Goal: Navigation & Orientation: Find specific page/section

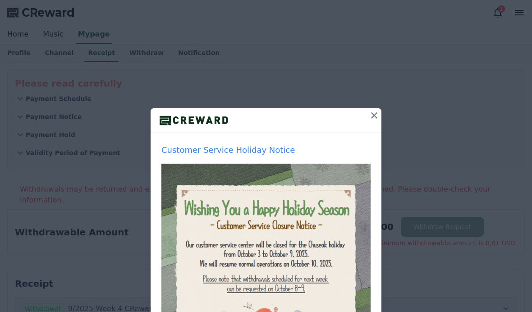
click at [378, 111] on icon at bounding box center [374, 115] width 11 height 11
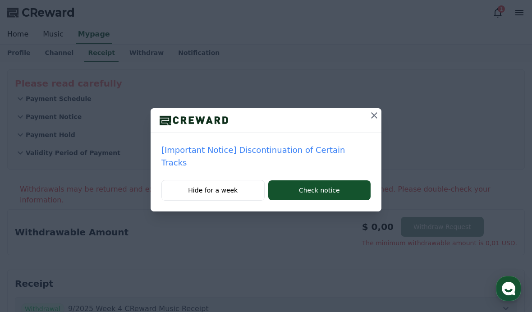
click at [367, 109] on button at bounding box center [374, 115] width 14 height 14
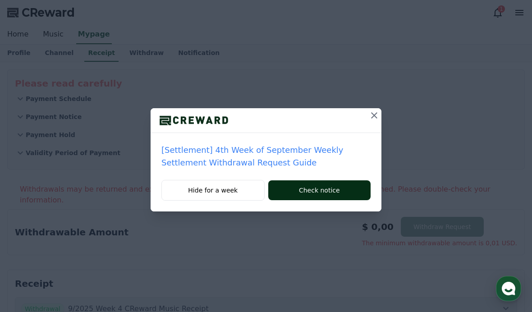
click at [345, 186] on button "Check notice" at bounding box center [319, 190] width 102 height 20
click at [362, 118] on div at bounding box center [266, 120] width 231 height 25
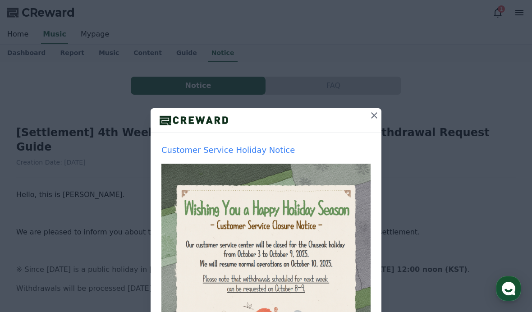
click at [372, 119] on icon at bounding box center [374, 115] width 11 height 11
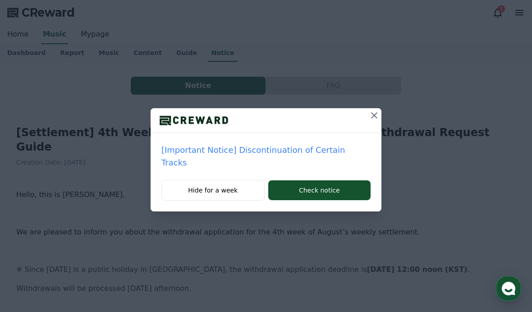
click at [372, 119] on div "[Important Notice] Discontinuation of Certain Tracks Hide for a week Check noti…" at bounding box center [266, 113] width 532 height 226
click at [367, 121] on button at bounding box center [374, 115] width 14 height 14
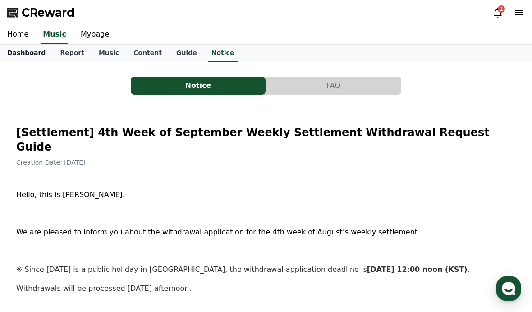
click at [34, 52] on link "Dashboard" at bounding box center [26, 53] width 53 height 17
